Goal: Information Seeking & Learning: Learn about a topic

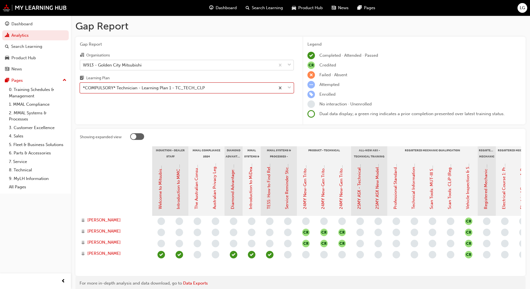
click at [124, 66] on div "W913 - Golden City Mitsubishi" at bounding box center [112, 65] width 59 height 6
click at [83, 66] on input "Organisations W913 - Golden City Mitsubishi" at bounding box center [83, 64] width 1 height 5
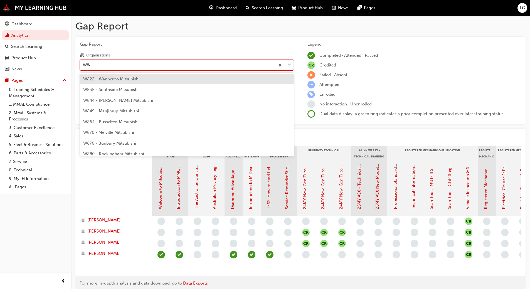
type input "W844"
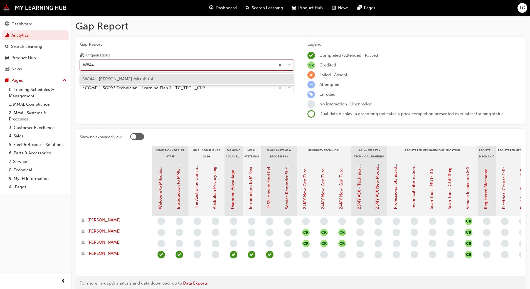
click at [117, 79] on span "W844 - Youngs Mitsubishi" at bounding box center [118, 78] width 70 height 5
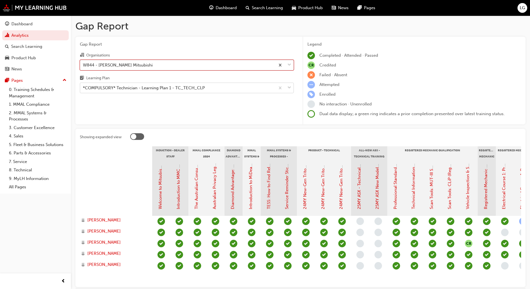
click at [96, 88] on div "*COMPULSORY* Technician - Learning Plan 1 - TC_TECH_CLP" at bounding box center [144, 88] width 122 height 6
click at [83, 88] on input "Learning Plan *COMPULSORY* Technician - Learning Plan 1 - TC_TECH_CLP" at bounding box center [83, 87] width 1 height 5
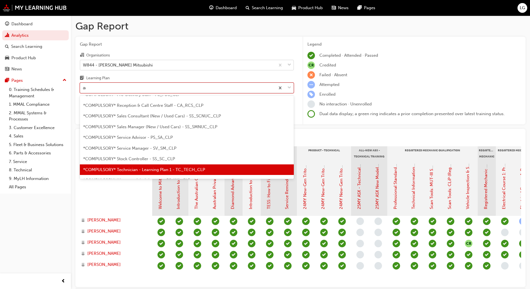
scroll to position [7, 0]
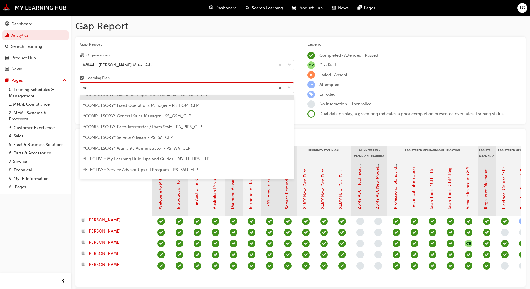
type input "adv"
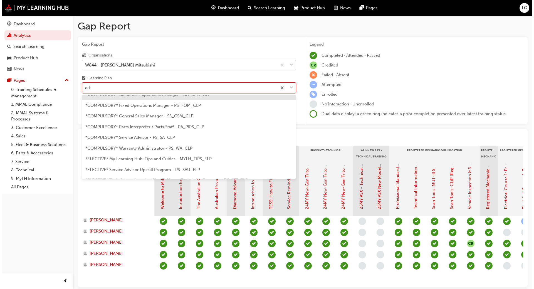
scroll to position [0, 0]
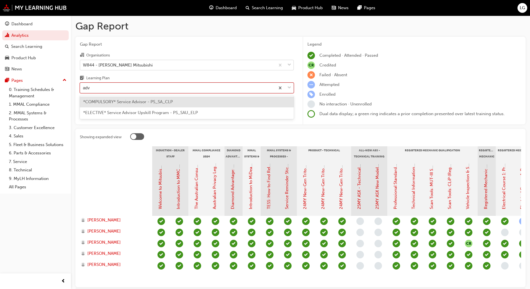
click at [100, 101] on span "*COMPULSORY* Service Advisor - PS_SA_CLP" at bounding box center [128, 101] width 90 height 5
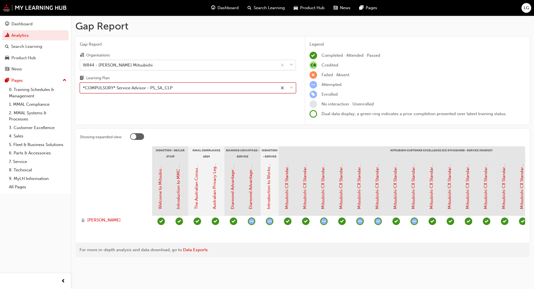
click at [101, 88] on div "*COMPULSORY* Service Advisor - PS_SA_CLP" at bounding box center [128, 88] width 90 height 6
click at [83, 88] on input "Learning Plan option *COMPULSORY* Service Advisor - PS_SA_CLP, selected. 0 resu…" at bounding box center [83, 87] width 1 height 5
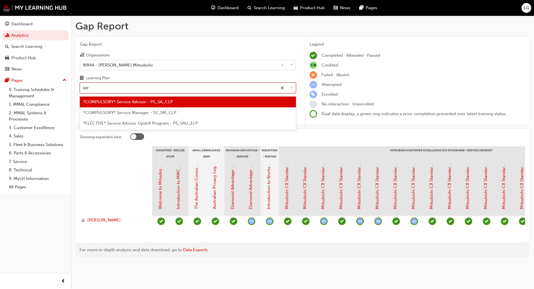
type input "serv"
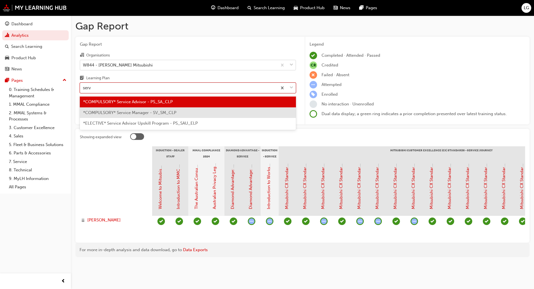
click at [106, 112] on span "*COMPULSORY* Service Manager - SV_SM_CLP" at bounding box center [129, 112] width 93 height 5
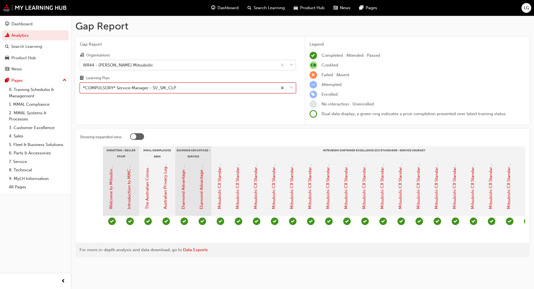
scroll to position [0, 40]
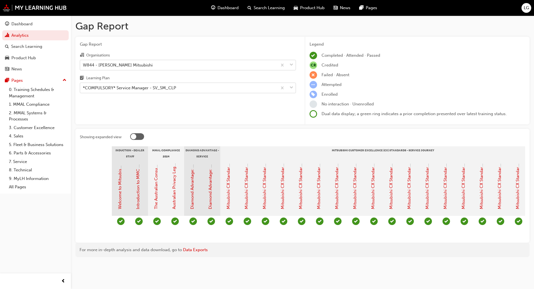
click at [235, 113] on div "Gap Report Organisations W844 - Youngs Mitsubishi Learning Plan *COMPULSORY* Se…" at bounding box center [187, 81] width 225 height 88
click at [216, 273] on div "Gap Report Gap Report Organisations W844 - Youngs Mitsubishi Learning Plan *COM…" at bounding box center [267, 144] width 534 height 289
click at [97, 87] on div "*COMPULSORY* Service Manager - SV_SM_CLP" at bounding box center [129, 88] width 93 height 6
click at [83, 87] on input "Learning Plan *COMPULSORY* Service Manager - SV_SM_CLP" at bounding box center [83, 87] width 1 height 5
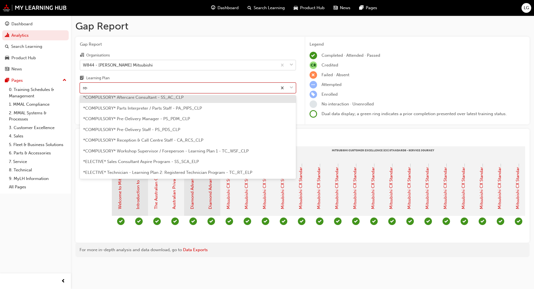
scroll to position [0, 0]
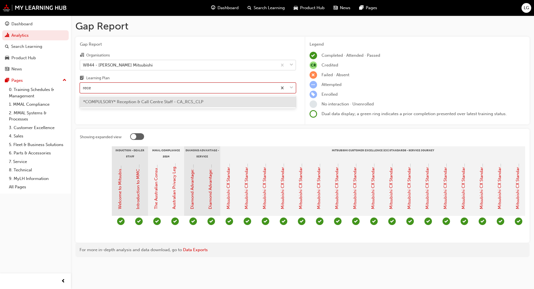
type input "recep"
click at [98, 105] on div "*COMPULSORY* Reception & Call Centre Staff - CA_RCS_CLP" at bounding box center [188, 101] width 216 height 11
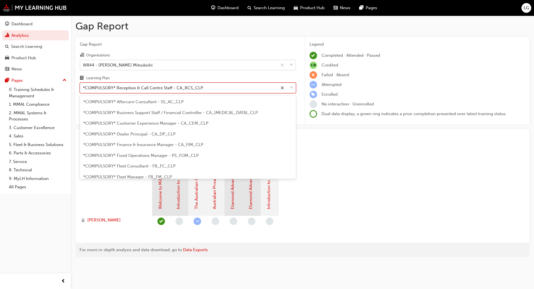
click at [116, 88] on div "*COMPULSORY* Reception & Call Centre Staff - CA_RCS_CLP" at bounding box center [143, 88] width 120 height 6
click at [83, 88] on input "Learning Plan option *COMPULSORY* Reception & Call Centre Staff - CA_RCS_CLP, s…" at bounding box center [83, 87] width 1 height 5
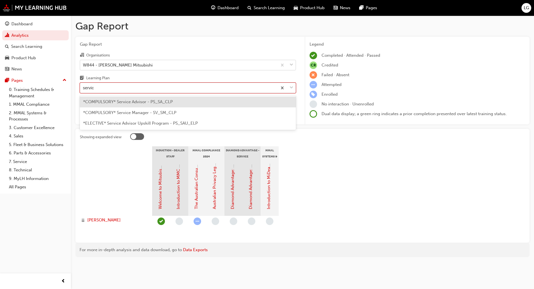
type input "service"
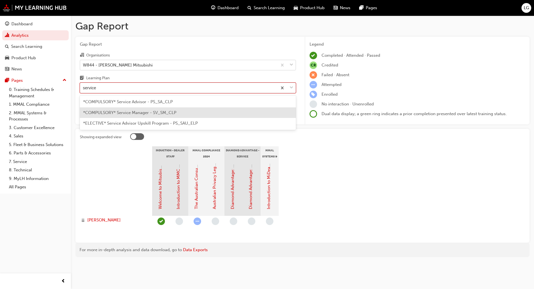
click at [127, 111] on span "*COMPULSORY* Service Manager - SV_SM_CLP" at bounding box center [129, 112] width 93 height 5
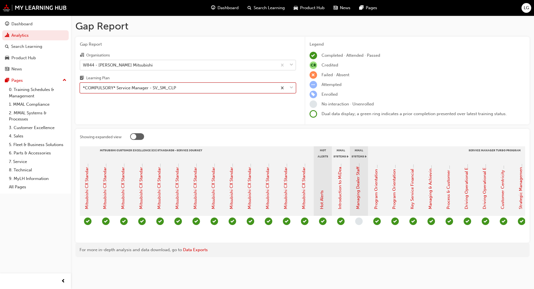
scroll to position [0, 273]
click at [101, 62] on div "W844 - Youngs Mitsubishi" at bounding box center [118, 65] width 70 height 6
click at [83, 62] on input "Organisations W844 - Youngs Mitsubishi" at bounding box center [83, 64] width 1 height 5
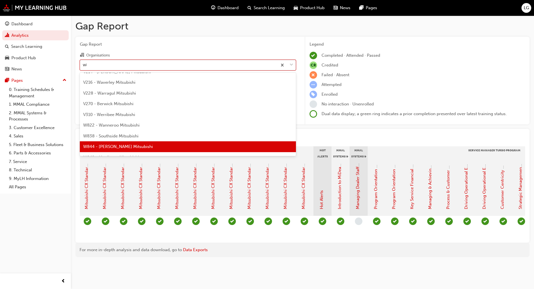
scroll to position [0, 0]
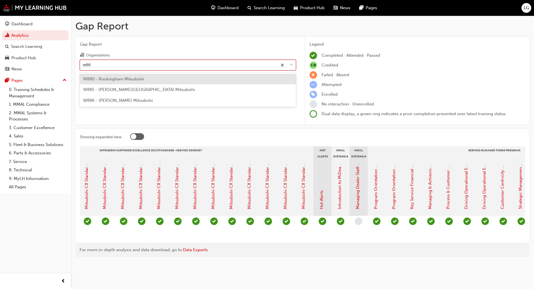
type input "w885"
click at [104, 78] on span "W885 - Osborne Park Mitsubishi" at bounding box center [139, 78] width 112 height 5
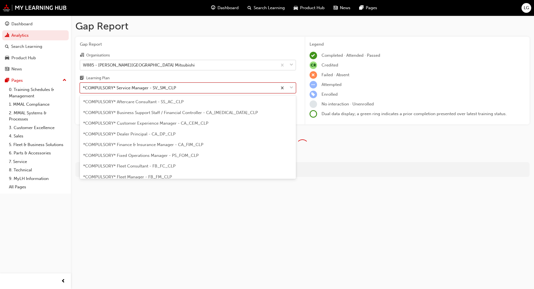
click at [102, 90] on div "*COMPULSORY* Service Manager - SV_SM_CLP" at bounding box center [129, 88] width 93 height 6
click at [83, 90] on input "Learning Plan option *COMPULSORY* Service Manager - SV_SM_CLP, selected. option…" at bounding box center [83, 87] width 1 height 5
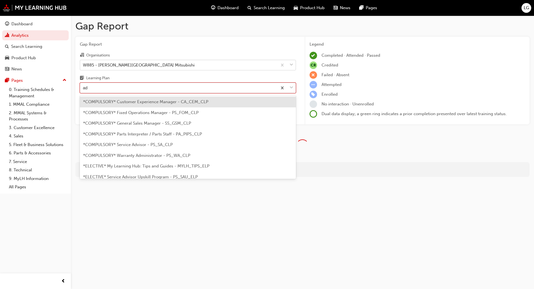
type input "adv"
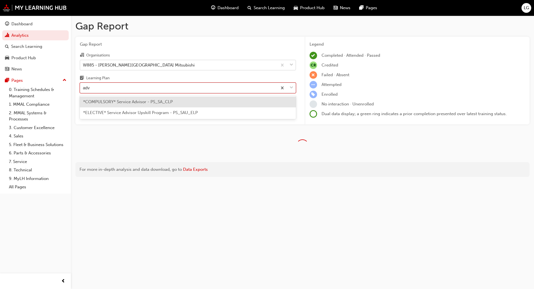
click at [105, 101] on span "*COMPULSORY* Service Advisor - PS_SA_CLP" at bounding box center [128, 101] width 90 height 5
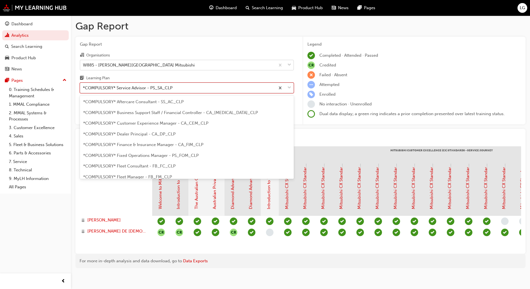
click at [104, 88] on div "*COMPULSORY* Service Advisor - PS_SA_CLP" at bounding box center [128, 88] width 90 height 6
click at [83, 88] on input "Learning Plan option *COMPULSORY* Service Advisor - PS_SA_CLP, selected. option…" at bounding box center [83, 87] width 1 height 5
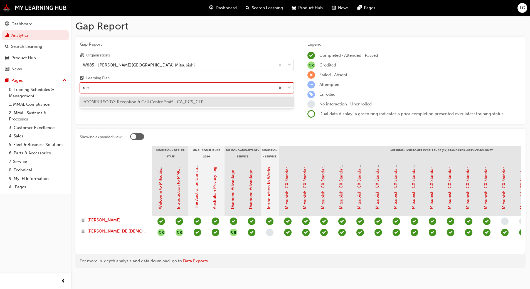
type input "rece"
click at [112, 102] on span "*COMPULSORY* Reception & Call Centre Staff - CA_RCS_CLP" at bounding box center [143, 101] width 120 height 5
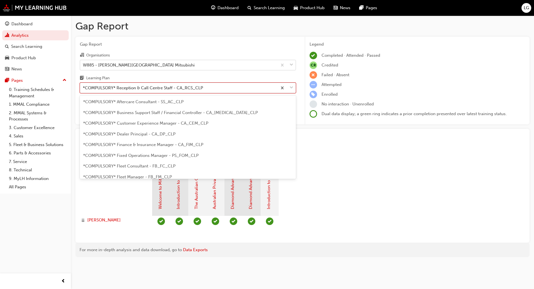
click at [121, 88] on div "*COMPULSORY* Reception & Call Centre Staff - CA_RCS_CLP" at bounding box center [143, 88] width 120 height 6
click at [83, 88] on input "Learning Plan option *COMPULSORY* Reception & Call Centre Staff - CA_RCS_CLP, s…" at bounding box center [83, 87] width 1 height 5
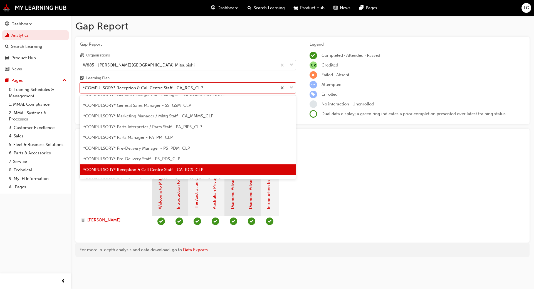
click at [103, 64] on div "W885 - Osborne Park Mitsubishi" at bounding box center [139, 65] width 112 height 6
click at [83, 64] on input "Organisations W885 - Osborne Park Mitsubishi" at bounding box center [83, 64] width 1 height 5
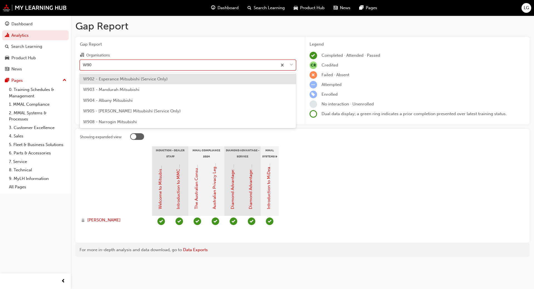
scroll to position [0, 0]
type input "W903"
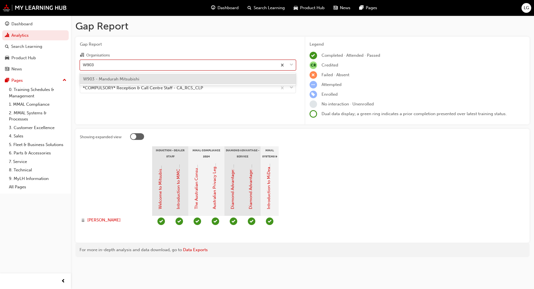
click at [105, 78] on span "W903 - Mandurah Mitsubishi" at bounding box center [111, 78] width 56 height 5
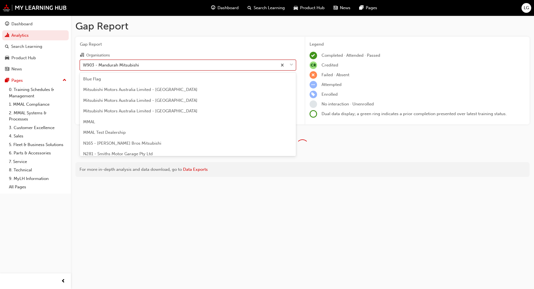
click at [98, 66] on div "W903 - Mandurah Mitsubishi" at bounding box center [111, 65] width 56 height 6
click at [83, 66] on input "Organisations option W903 - Mandurah Mitsubishi, selected. option W903 - Mandur…" at bounding box center [83, 64] width 1 height 5
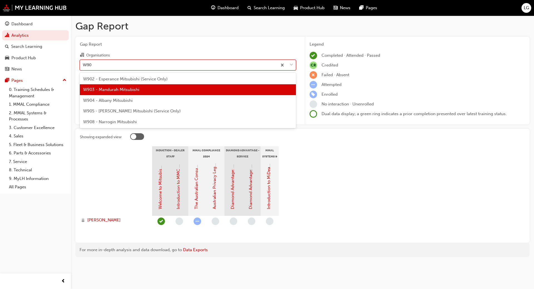
type input "W904"
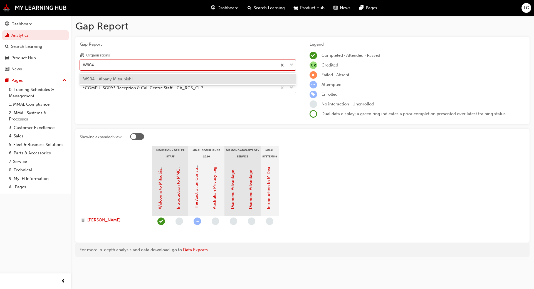
click at [99, 76] on span "W904 - Albany Mitsubishi" at bounding box center [107, 78] width 49 height 5
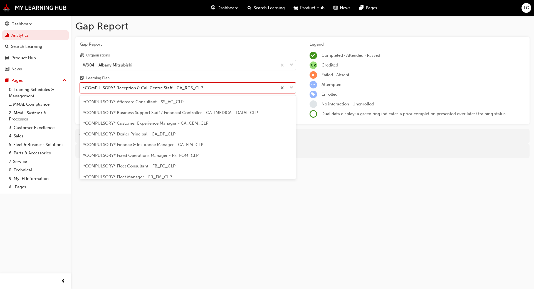
click at [104, 89] on div "*COMPULSORY* Reception & Call Centre Staff - CA_RCS_CLP" at bounding box center [143, 88] width 120 height 6
click at [83, 89] on input "Learning Plan option *COMPULSORY* Reception & Call Centre Staff - CA_RCS_CLP, s…" at bounding box center [83, 87] width 1 height 5
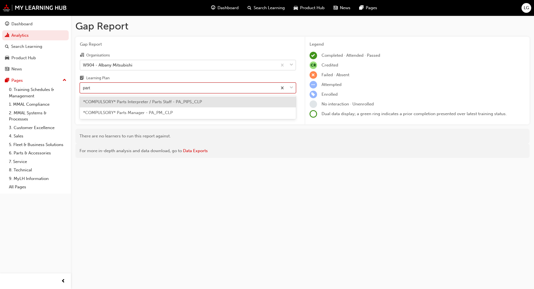
type input "parts"
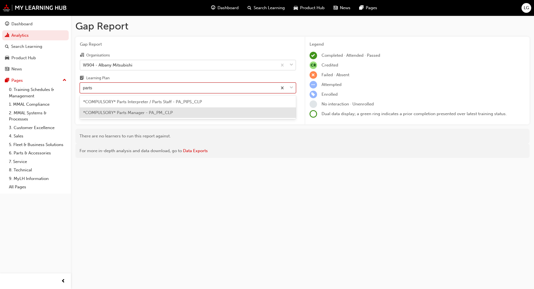
click at [103, 113] on span "*COMPULSORY* Parts Manager - PA_PM_CLP" at bounding box center [128, 112] width 90 height 5
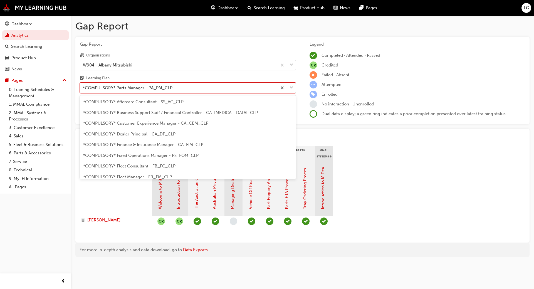
scroll to position [61, 0]
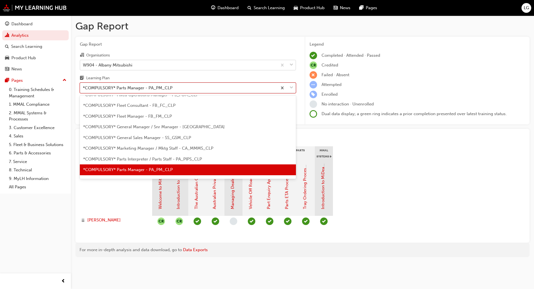
click at [105, 89] on div "*COMPULSORY* Parts Manager - PA_PM_CLP" at bounding box center [128, 88] width 90 height 6
click at [83, 89] on input "Learning Plan option *COMPULSORY* Parts Manager - PA_PM_CLP, selected. option *…" at bounding box center [83, 87] width 1 height 5
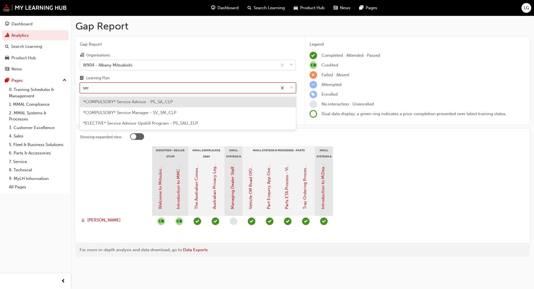
type input "serv"
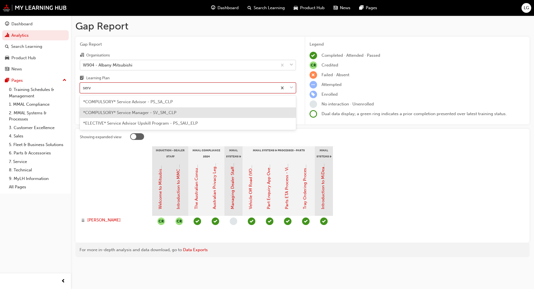
click at [107, 111] on span "*COMPULSORY* Service Manager - SV_SM_CLP" at bounding box center [129, 112] width 93 height 5
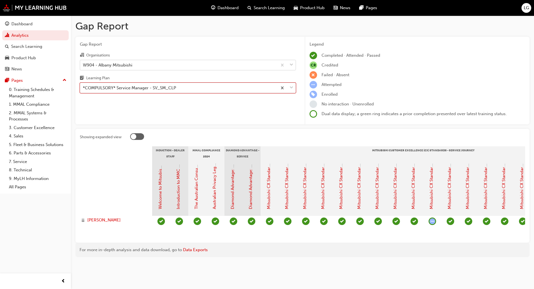
click at [90, 88] on div "*COMPULSORY* Service Manager - SV_SM_CLP" at bounding box center [129, 88] width 93 height 6
click at [83, 88] on input "Learning Plan option *COMPULSORY* Service Manager - SV_SM_CLP, selected. 0 resu…" at bounding box center [83, 87] width 1 height 5
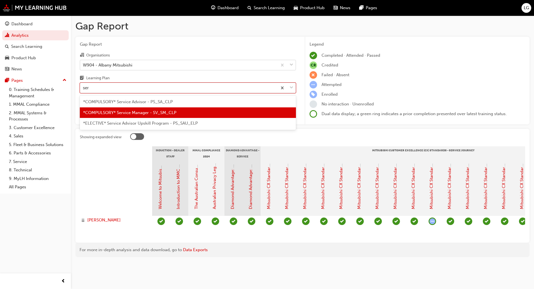
type input "serv"
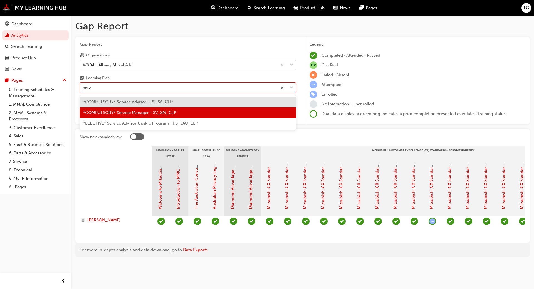
click at [112, 105] on div "*COMPULSORY* Service Advisor - PS_SA_CLP" at bounding box center [188, 101] width 216 height 11
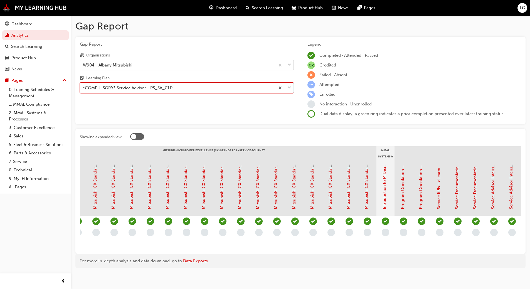
scroll to position [0, 234]
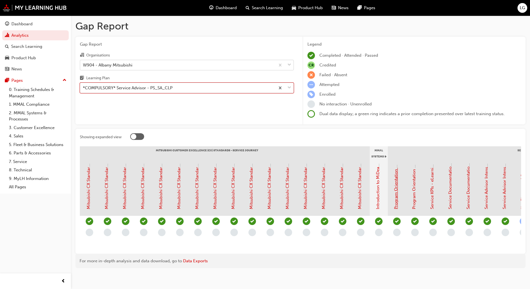
click at [395, 194] on link "Program Orientation - Face to Face Instructor Led Training (Service Advisor Cor…" at bounding box center [395, 121] width 5 height 175
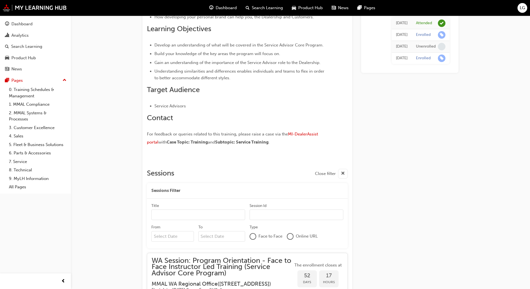
scroll to position [291, 0]
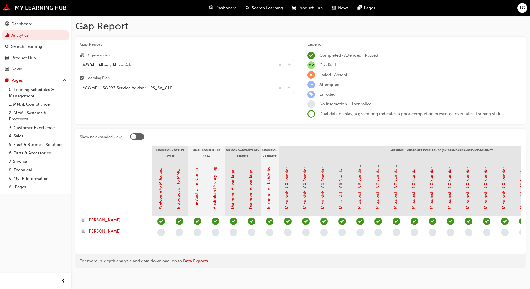
click at [115, 88] on div "*COMPULSORY* Service Advisor - PS_SA_CLP" at bounding box center [128, 88] width 90 height 6
click at [83, 88] on input "Learning Plan *COMPULSORY* Service Advisor - PS_SA_CLP" at bounding box center [83, 87] width 1 height 5
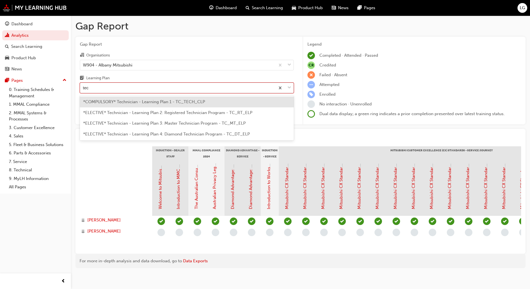
type input "tech"
click at [115, 100] on span "*COMPULSORY* Technician - Learning Plan 1 - TC_TECH_CLP" at bounding box center [144, 101] width 122 height 5
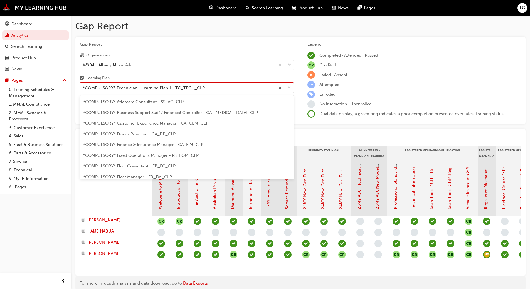
click at [130, 89] on div "*COMPULSORY* Technician - Learning Plan 1 - TC_TECH_CLP" at bounding box center [144, 88] width 122 height 6
click at [83, 89] on input "Learning Plan option *COMPULSORY* Technician - Learning Plan 1 - TC_TECH_CLP, s…" at bounding box center [83, 87] width 1 height 5
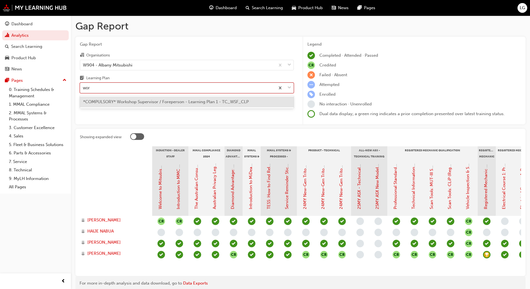
type input "work"
click at [126, 104] on span "*COMPULSORY* Workshop Supervisor / Foreperson - Learning Plan 1 - TC_WSF_CLP" at bounding box center [165, 101] width 165 height 5
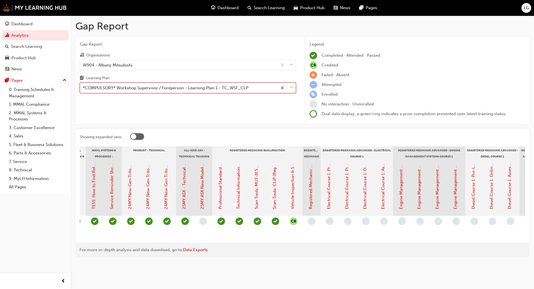
scroll to position [0, 195]
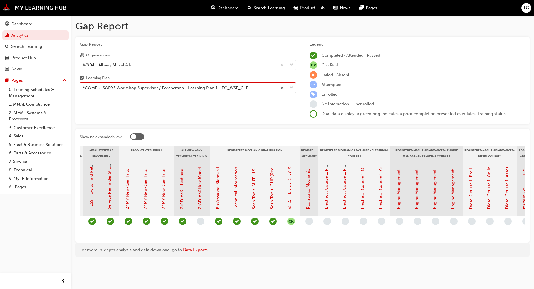
click at [310, 206] on link "Registered Mechanic Qualification Status" at bounding box center [308, 169] width 5 height 79
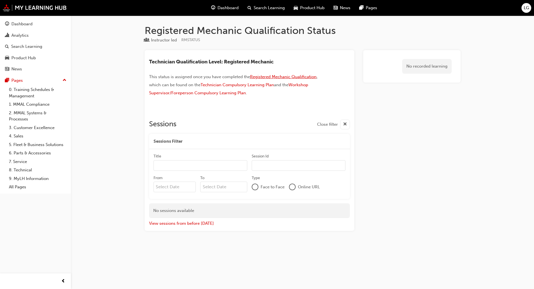
click at [279, 75] on span "Registered Mechanic Qualification" at bounding box center [283, 76] width 66 height 5
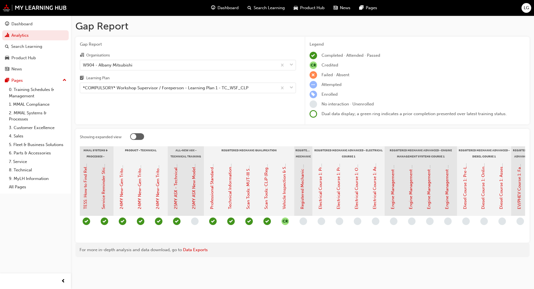
scroll to position [0, 207]
